Goal: Find specific page/section: Find specific page/section

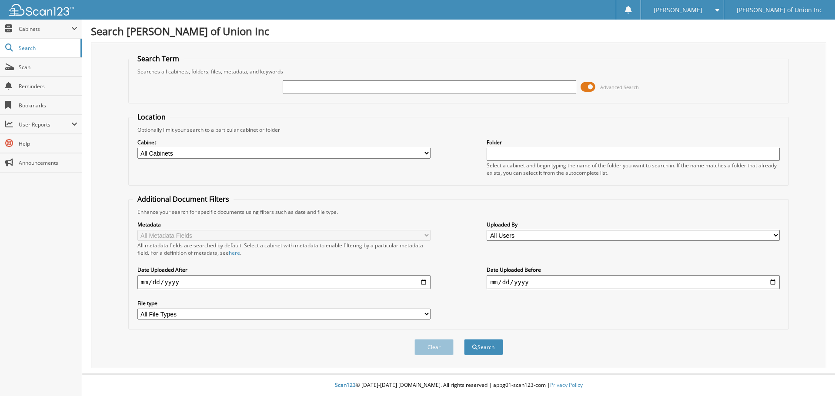
click at [333, 88] on input "text" at bounding box center [429, 86] width 293 height 13
type input "687213"
click at [464, 339] on button "Search" at bounding box center [483, 347] width 39 height 16
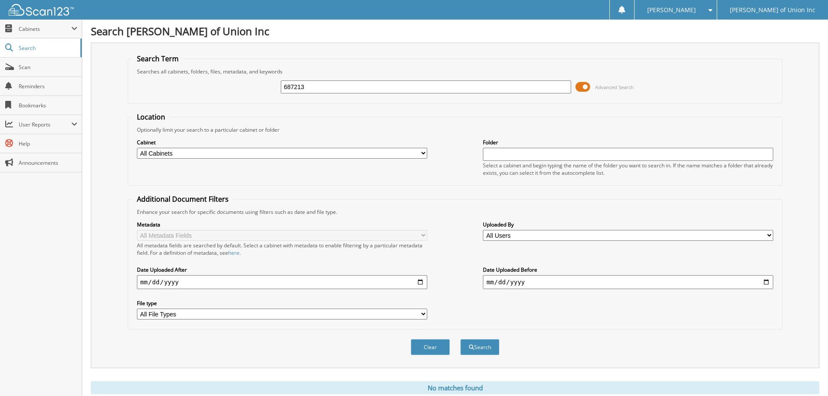
click at [387, 155] on select "All Cabinets ACCOUNTS PAYABLE CAR DEALS CASHIER REPORTS EMPLOYEE HANDBOOK FORMS…" at bounding box center [282, 153] width 290 height 11
select select "1850"
click at [137, 148] on select "All Cabinets ACCOUNTS PAYABLE CAR DEALS CASHIER REPORTS EMPLOYEE HANDBOOK FORMS…" at bounding box center [282, 153] width 290 height 11
click at [481, 346] on button "Search" at bounding box center [479, 347] width 39 height 16
click at [25, 65] on span "Scan" at bounding box center [48, 66] width 59 height 7
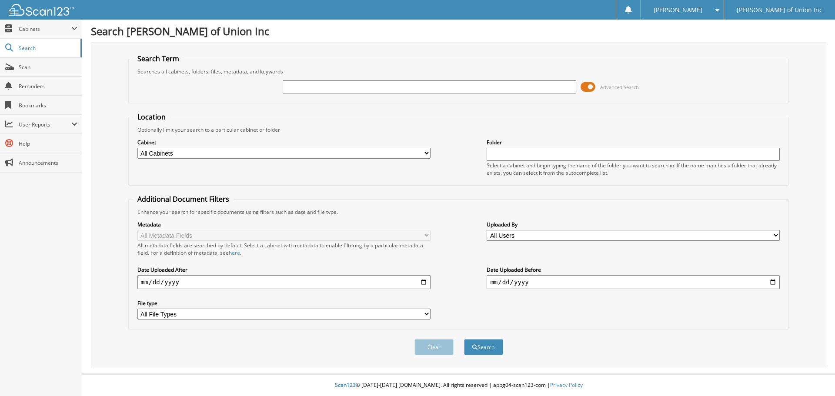
click at [288, 88] on input "text" at bounding box center [429, 86] width 293 height 13
type input "687213"
click at [219, 156] on select "All Cabinets ACCOUNTS PAYABLE CAR DEALS CASHIER REPORTS EMPLOYEE HANDBOOK FORMS…" at bounding box center [283, 153] width 293 height 11
select select "1850"
click at [137, 148] on select "All Cabinets ACCOUNTS PAYABLE CAR DEALS CASHIER REPORTS EMPLOYEE HANDBOOK FORMS…" at bounding box center [283, 153] width 293 height 11
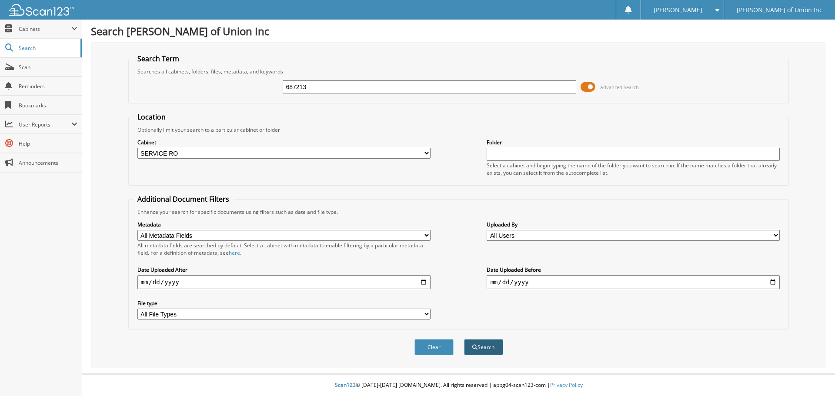
click at [489, 349] on button "Search" at bounding box center [483, 347] width 39 height 16
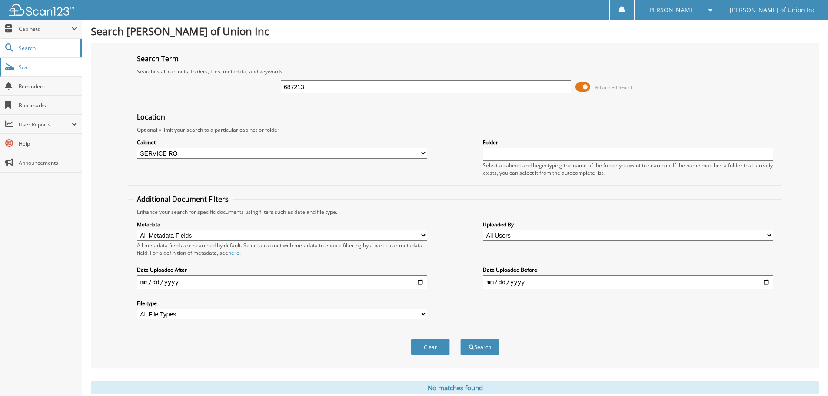
click at [30, 64] on span "Scan" at bounding box center [48, 66] width 59 height 7
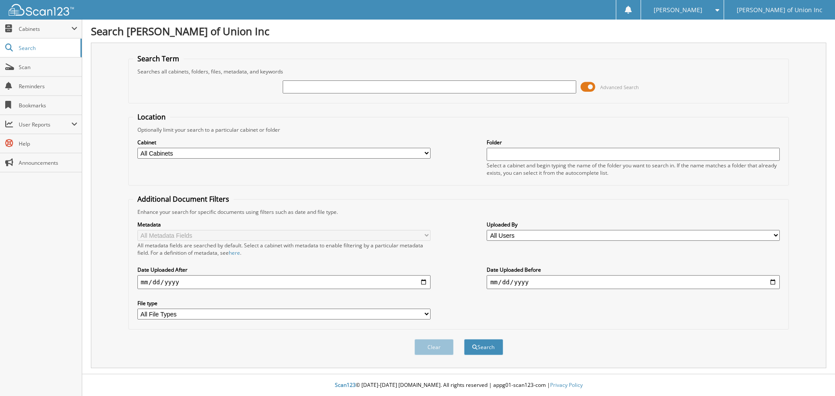
click at [295, 85] on input "text" at bounding box center [429, 86] width 293 height 13
type input "687213"
click at [464, 339] on button "Search" at bounding box center [483, 347] width 39 height 16
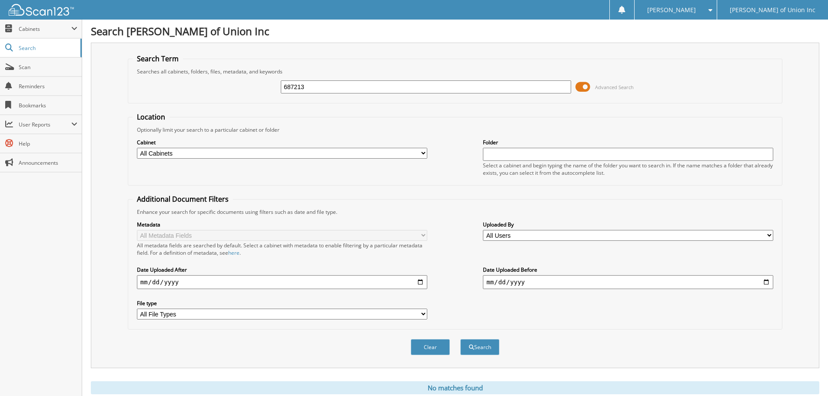
click at [306, 153] on select "All Cabinets ACCOUNTS PAYABLE CAR DEALS CASHIER REPORTS EMPLOYEE HANDBOOK FORMS…" at bounding box center [282, 153] width 290 height 11
select select "1850"
click at [137, 148] on select "All Cabinets ACCOUNTS PAYABLE CAR DEALS CASHIER REPORTS EMPLOYEE HANDBOOK FORMS…" at bounding box center [282, 153] width 290 height 11
click at [494, 349] on button "Search" at bounding box center [479, 347] width 39 height 16
click at [492, 344] on button "Search" at bounding box center [479, 347] width 39 height 16
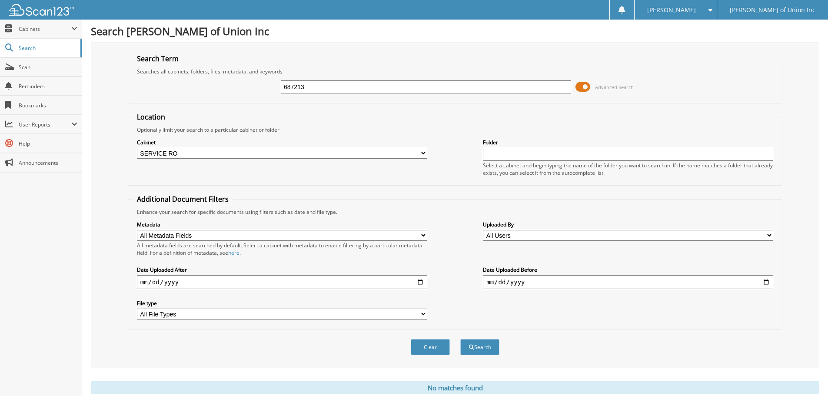
click at [493, 337] on div "Clear Search" at bounding box center [455, 347] width 655 height 35
click at [477, 350] on button "Search" at bounding box center [479, 347] width 39 height 16
click at [29, 66] on span "Scan" at bounding box center [48, 66] width 59 height 7
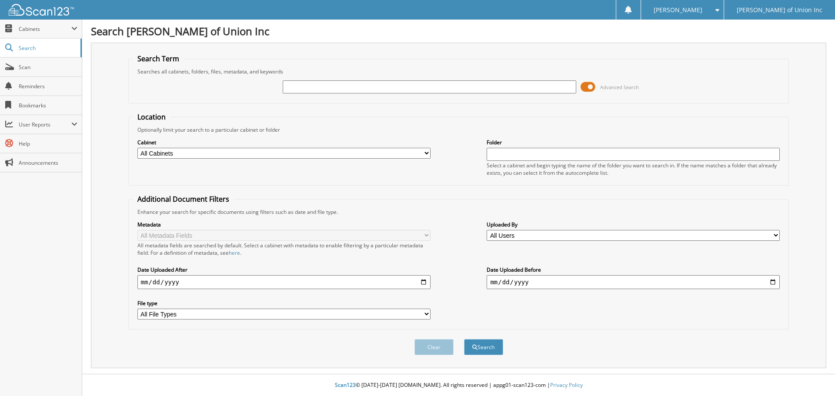
click at [293, 87] on input "text" at bounding box center [429, 86] width 293 height 13
type input "687213"
click at [307, 153] on select "All Cabinets ACCOUNTS PAYABLE CAR DEALS CASHIER REPORTS EMPLOYEE HANDBOOK FORMS…" at bounding box center [283, 153] width 293 height 11
select select "1850"
click at [137, 148] on select "All Cabinets ACCOUNTS PAYABLE CAR DEALS CASHIER REPORTS EMPLOYEE HANDBOOK FORMS…" at bounding box center [283, 153] width 293 height 11
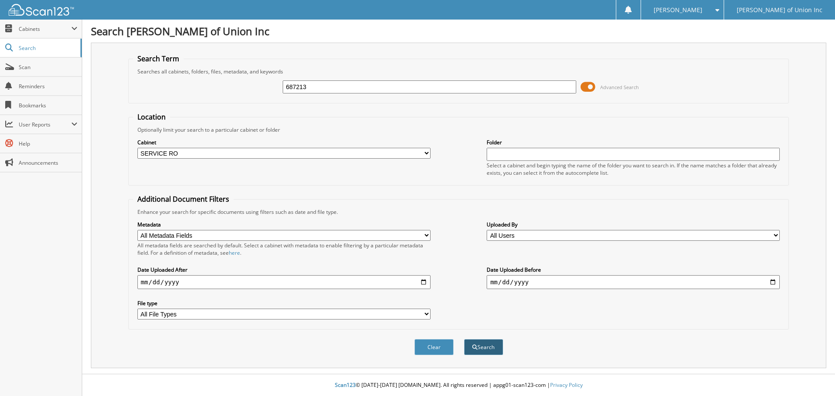
click at [494, 350] on button "Search" at bounding box center [483, 347] width 39 height 16
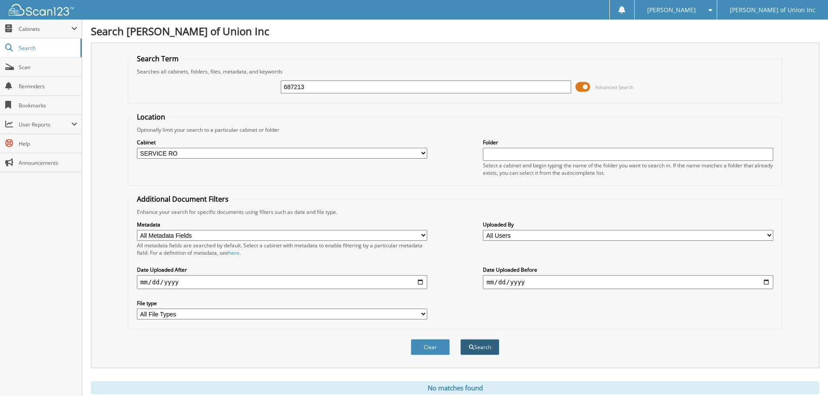
click at [477, 346] on button "Search" at bounding box center [479, 347] width 39 height 16
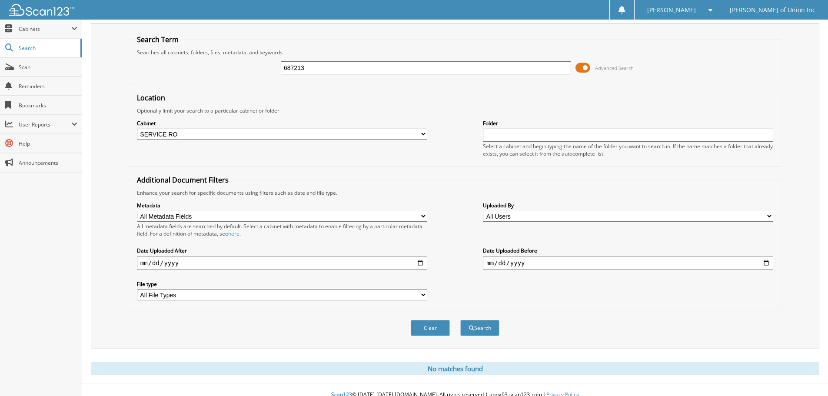
scroll to position [29, 0]
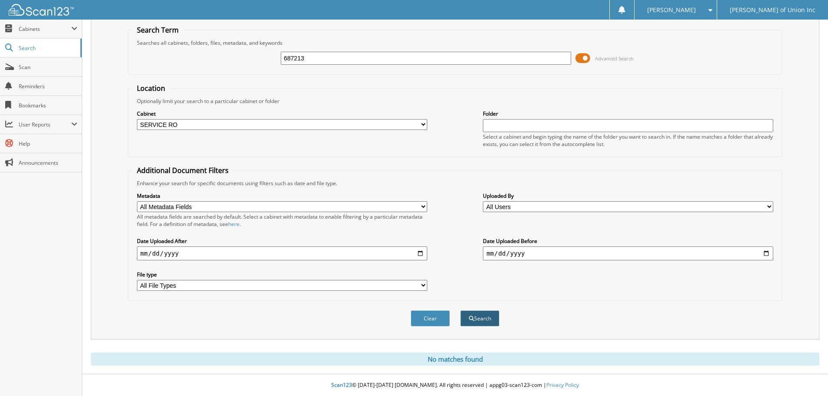
click at [483, 321] on button "Search" at bounding box center [479, 318] width 39 height 16
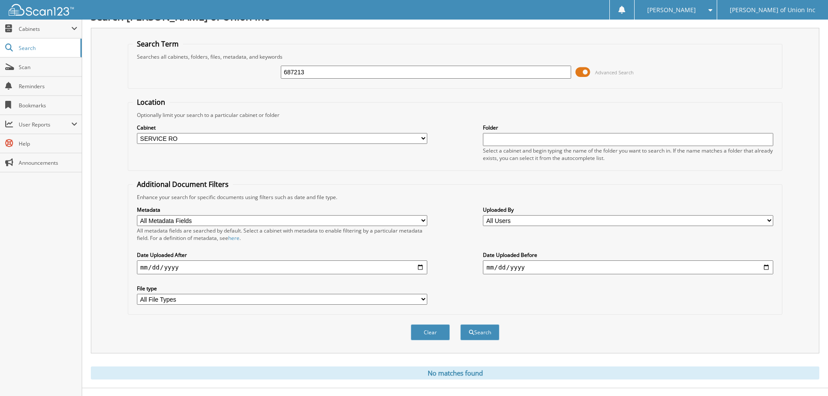
scroll to position [29, 0]
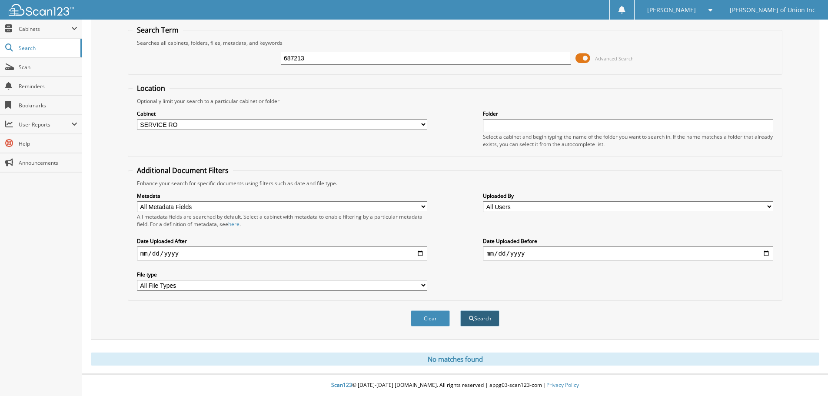
click at [488, 321] on button "Search" at bounding box center [479, 318] width 39 height 16
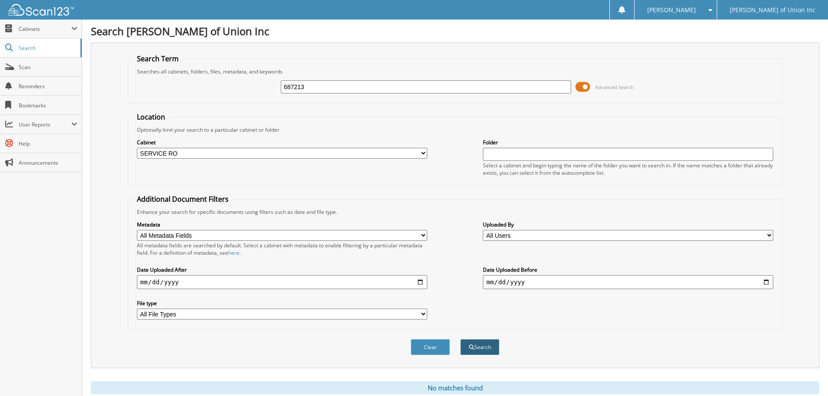
click at [473, 345] on button "Search" at bounding box center [479, 347] width 39 height 16
click at [477, 348] on button "Search" at bounding box center [479, 347] width 39 height 16
click at [490, 343] on button "Search" at bounding box center [479, 347] width 39 height 16
click at [25, 67] on span "Scan" at bounding box center [48, 66] width 59 height 7
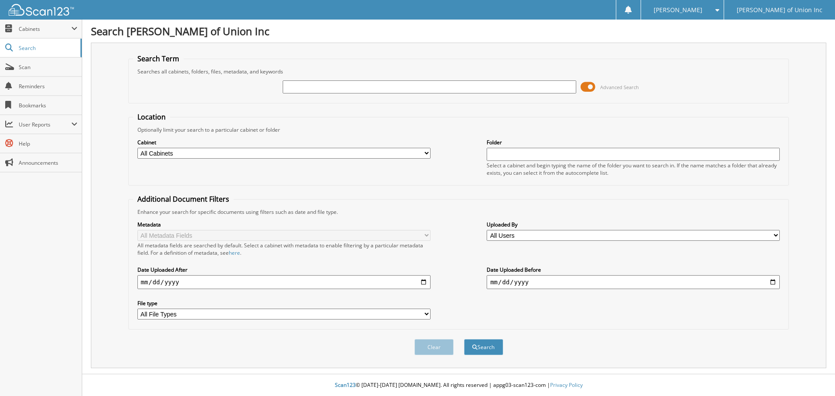
click at [290, 152] on select "All Cabinets ACCOUNTS PAYABLE CAR DEALS CASHIER REPORTS EMPLOYEE HANDBOOK FORMS…" at bounding box center [283, 153] width 293 height 11
select select "1850"
click at [137, 148] on select "All Cabinets ACCOUNTS PAYABLE CAR DEALS CASHIER REPORTS EMPLOYEE HANDBOOK FORMS…" at bounding box center [283, 153] width 293 height 11
click at [311, 81] on input "text" at bounding box center [429, 86] width 293 height 13
type input "687213"
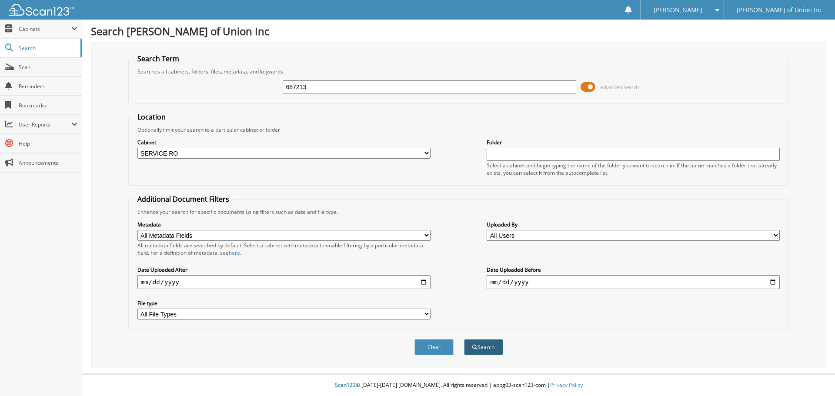
click at [481, 349] on button "Search" at bounding box center [483, 347] width 39 height 16
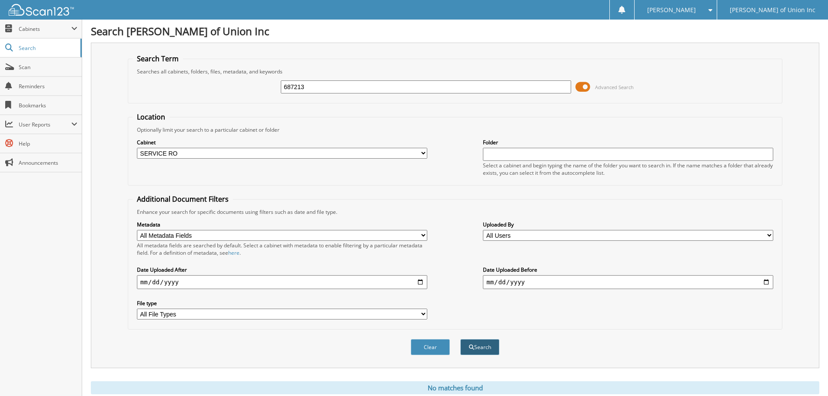
click at [482, 350] on button "Search" at bounding box center [479, 347] width 39 height 16
click at [27, 66] on span "Scan" at bounding box center [48, 66] width 59 height 7
